Goal: Navigation & Orientation: Find specific page/section

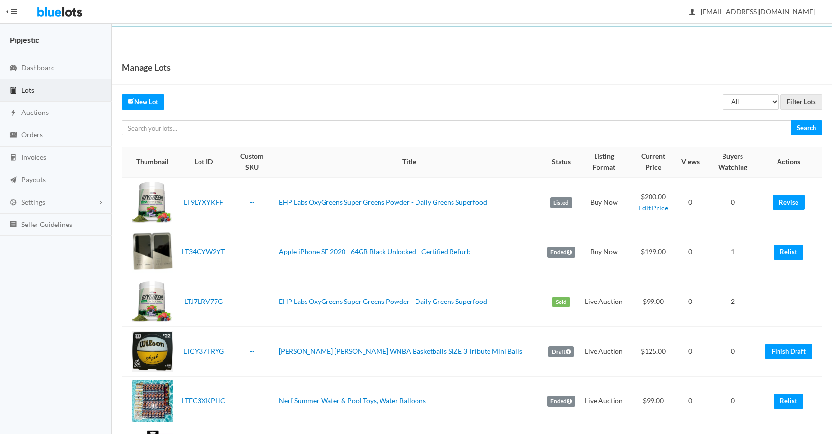
click at [25, 90] on span "Lots" at bounding box center [27, 90] width 13 height 8
